Goal: Task Accomplishment & Management: Use online tool/utility

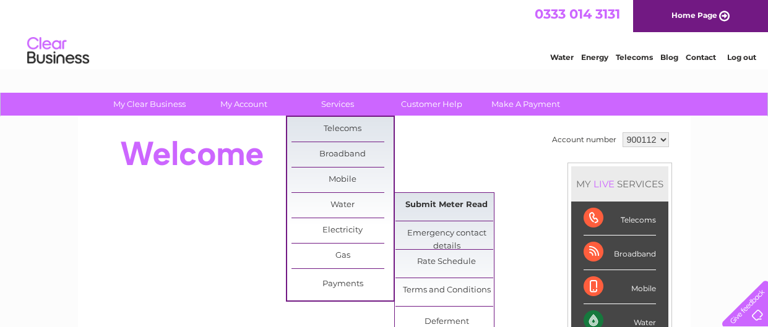
click at [427, 204] on link "Submit Meter Read" at bounding box center [447, 205] width 102 height 25
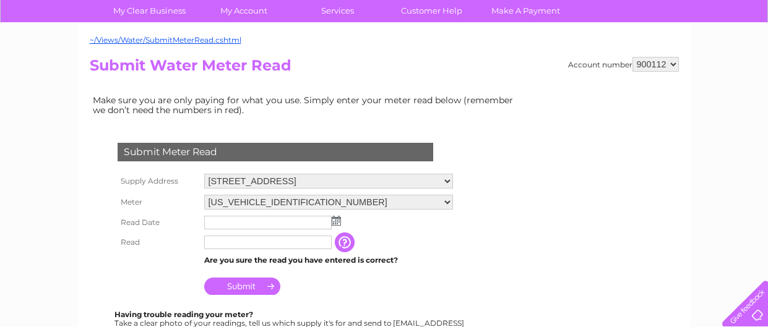
scroll to position [152, 0]
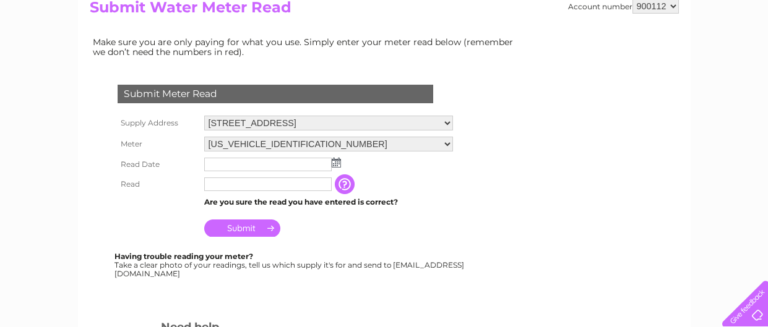
click at [338, 162] on img at bounding box center [336, 163] width 9 height 10
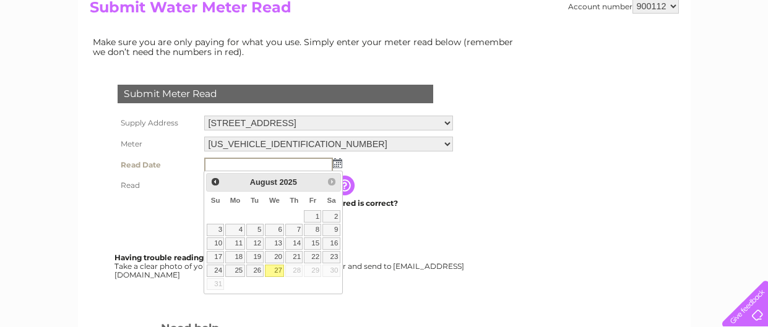
click at [275, 267] on link "27" at bounding box center [275, 271] width 20 height 12
type input "2025/08/27"
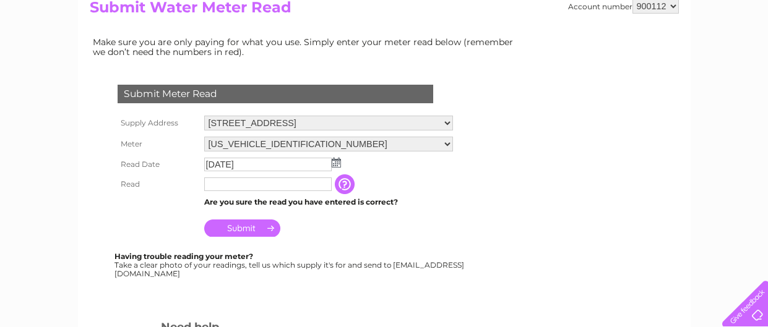
click at [243, 181] on input "text" at bounding box center [268, 185] width 128 height 14
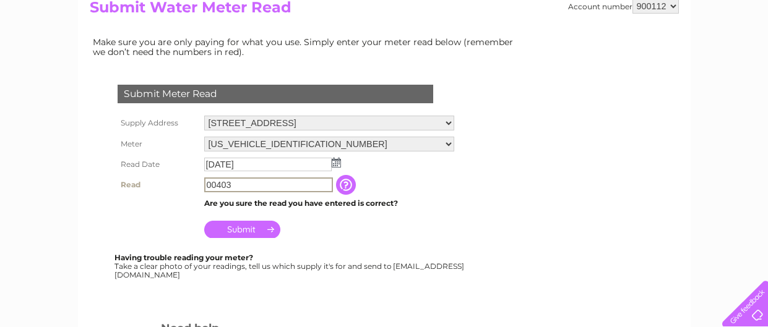
type input "00403"
click at [236, 228] on input "Submit" at bounding box center [242, 229] width 76 height 17
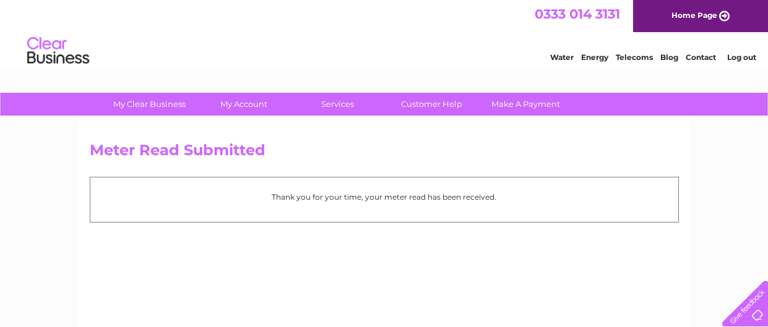
click at [734, 57] on link "Log out" at bounding box center [741, 57] width 29 height 9
